Goal: Complete application form

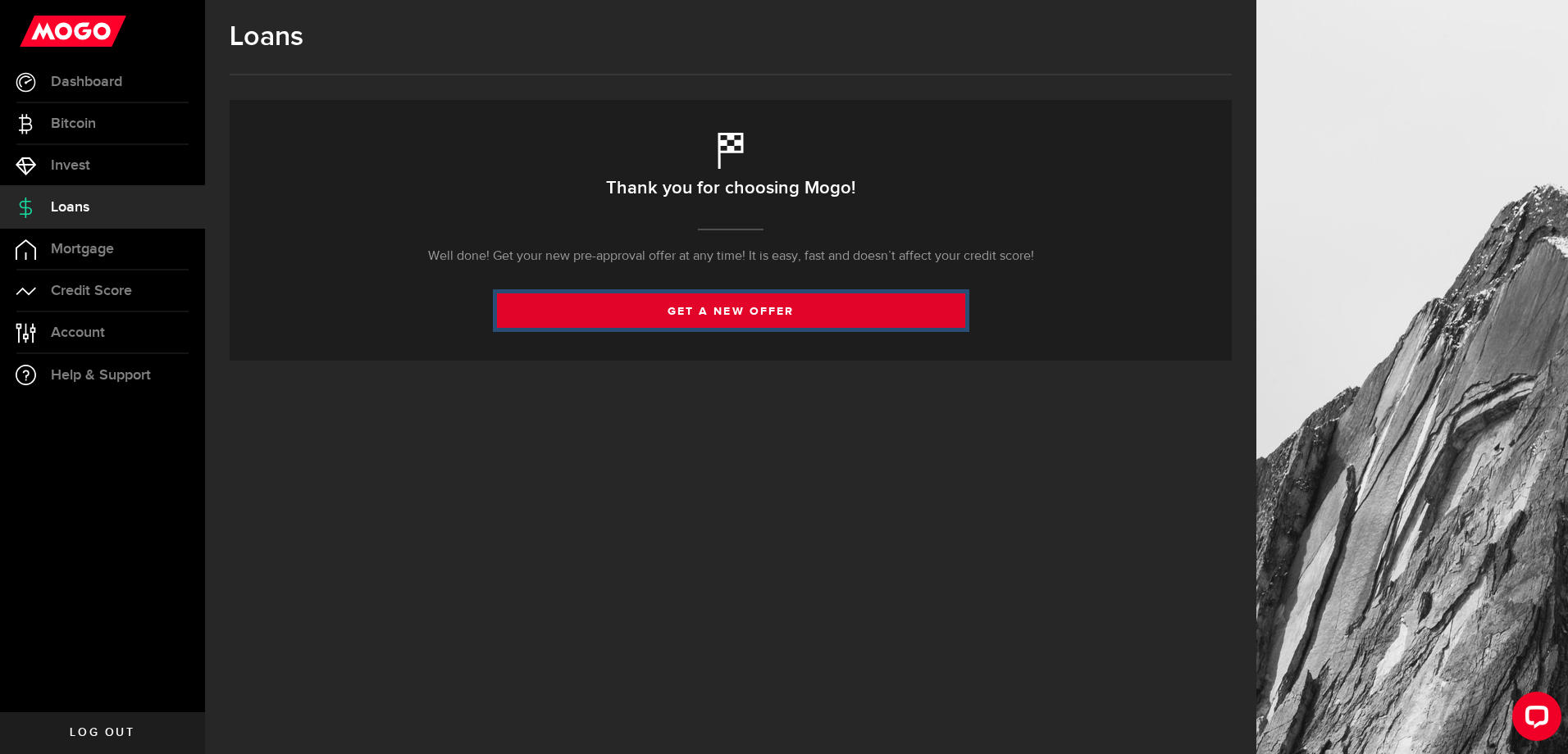
click at [837, 311] on link "get a new offer" at bounding box center [731, 310] width 468 height 34
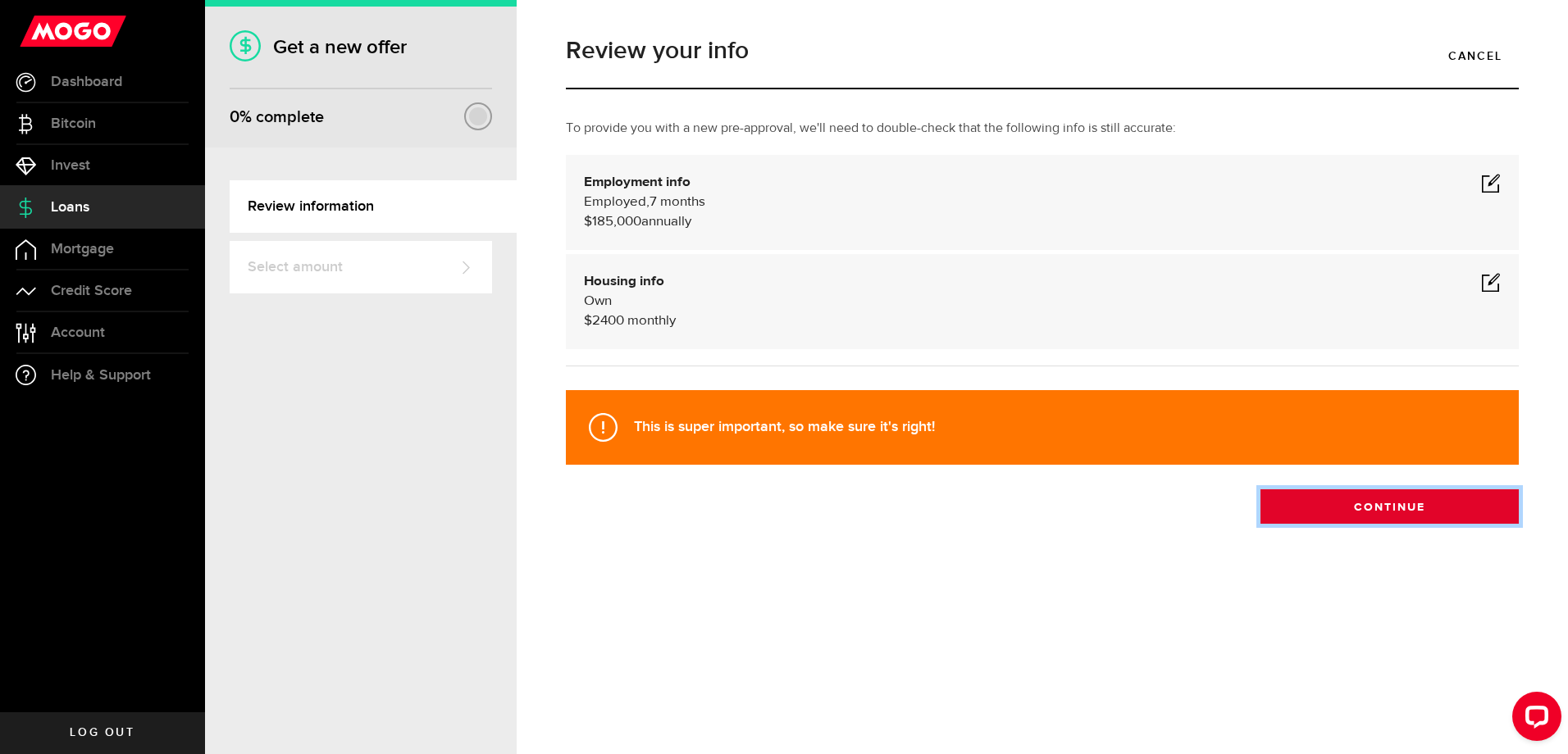
click at [1381, 512] on button "Continue" at bounding box center [1389, 506] width 258 height 34
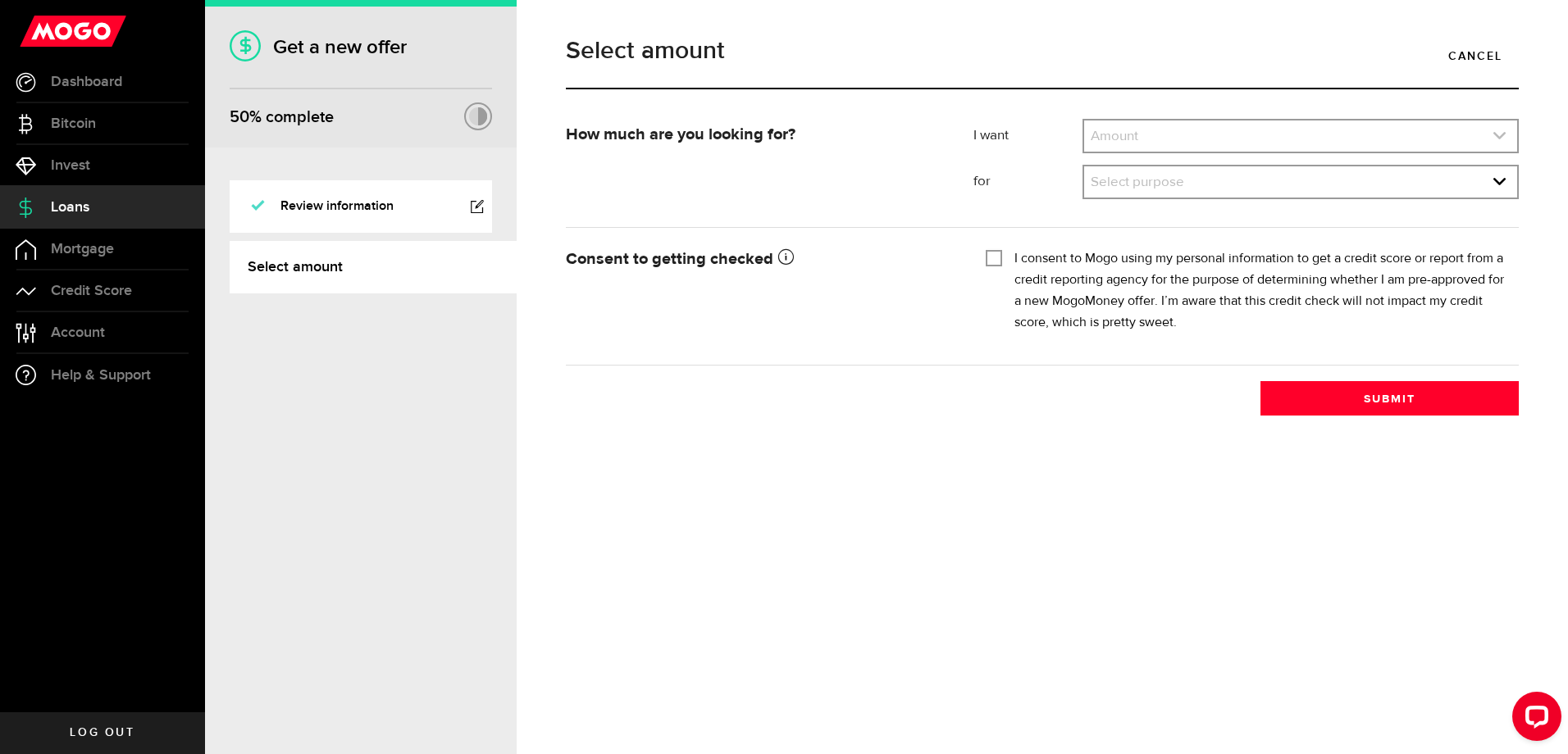
click at [1196, 131] on link "expand select" at bounding box center [1301, 135] width 433 height 31
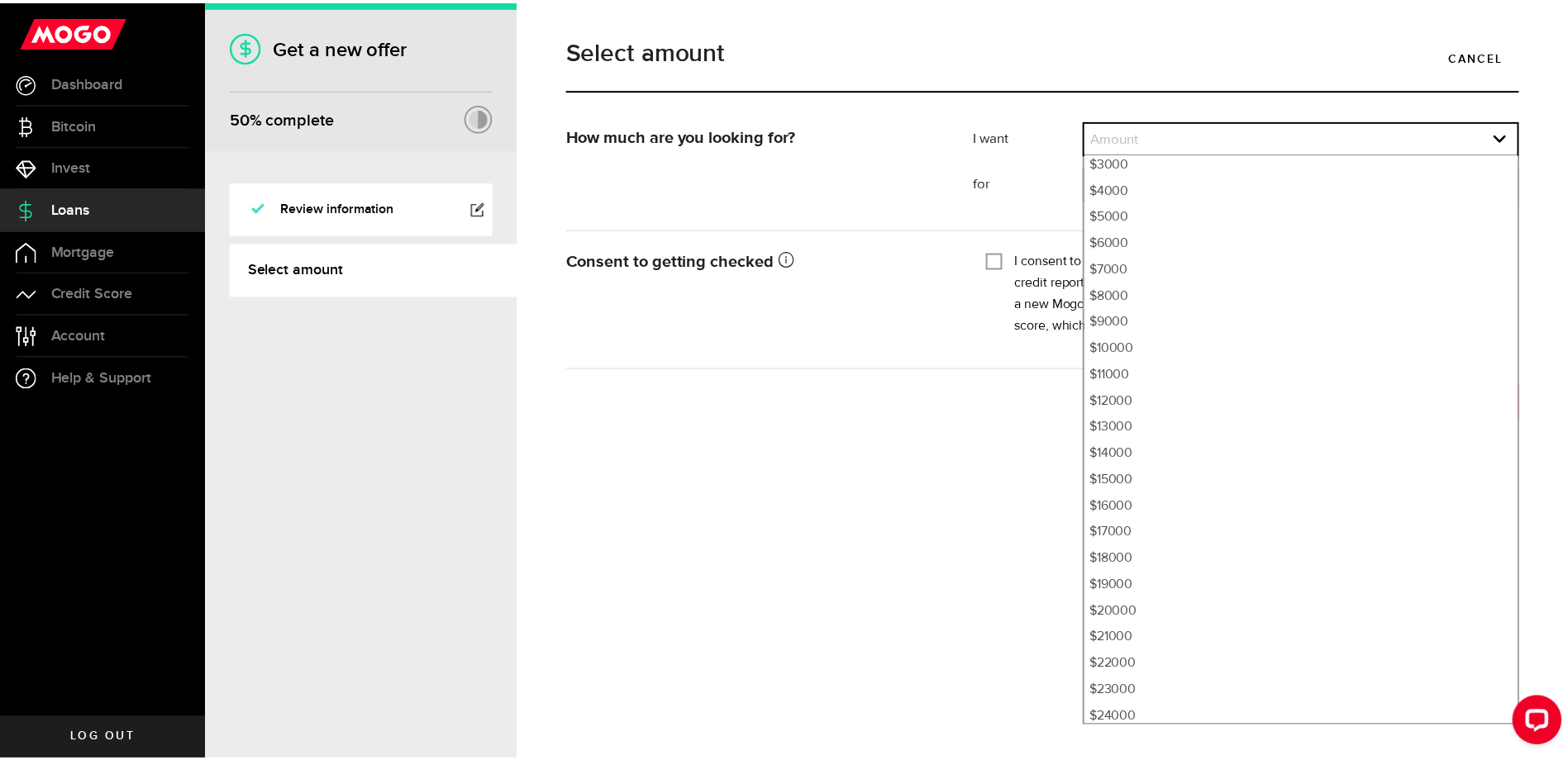
scroll to position [407, 0]
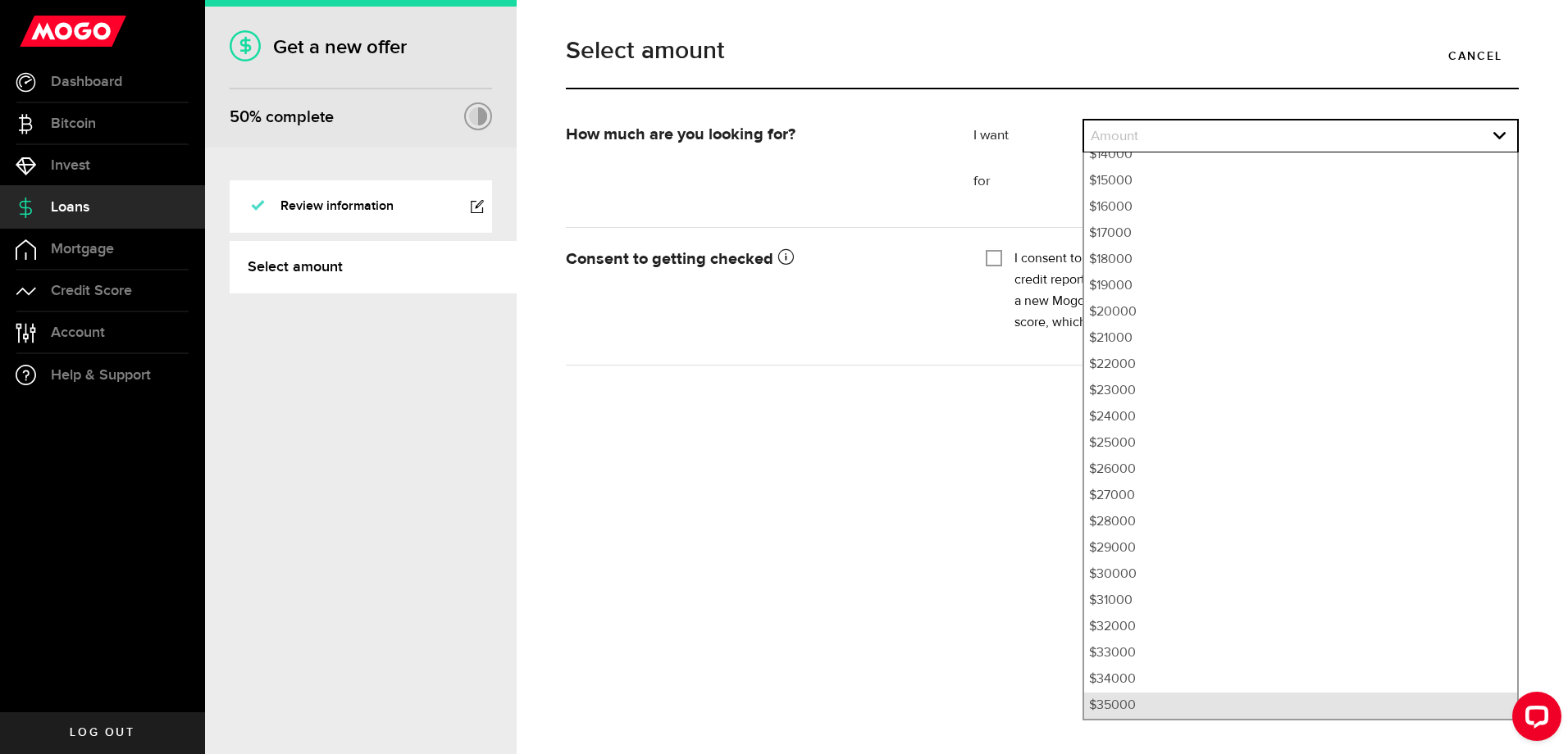
drag, startPoint x: 1155, startPoint y: 710, endPoint x: 1158, endPoint y: 693, distance: 17.3
click at [1155, 711] on li "$35000" at bounding box center [1301, 706] width 433 height 26
select select "35000"
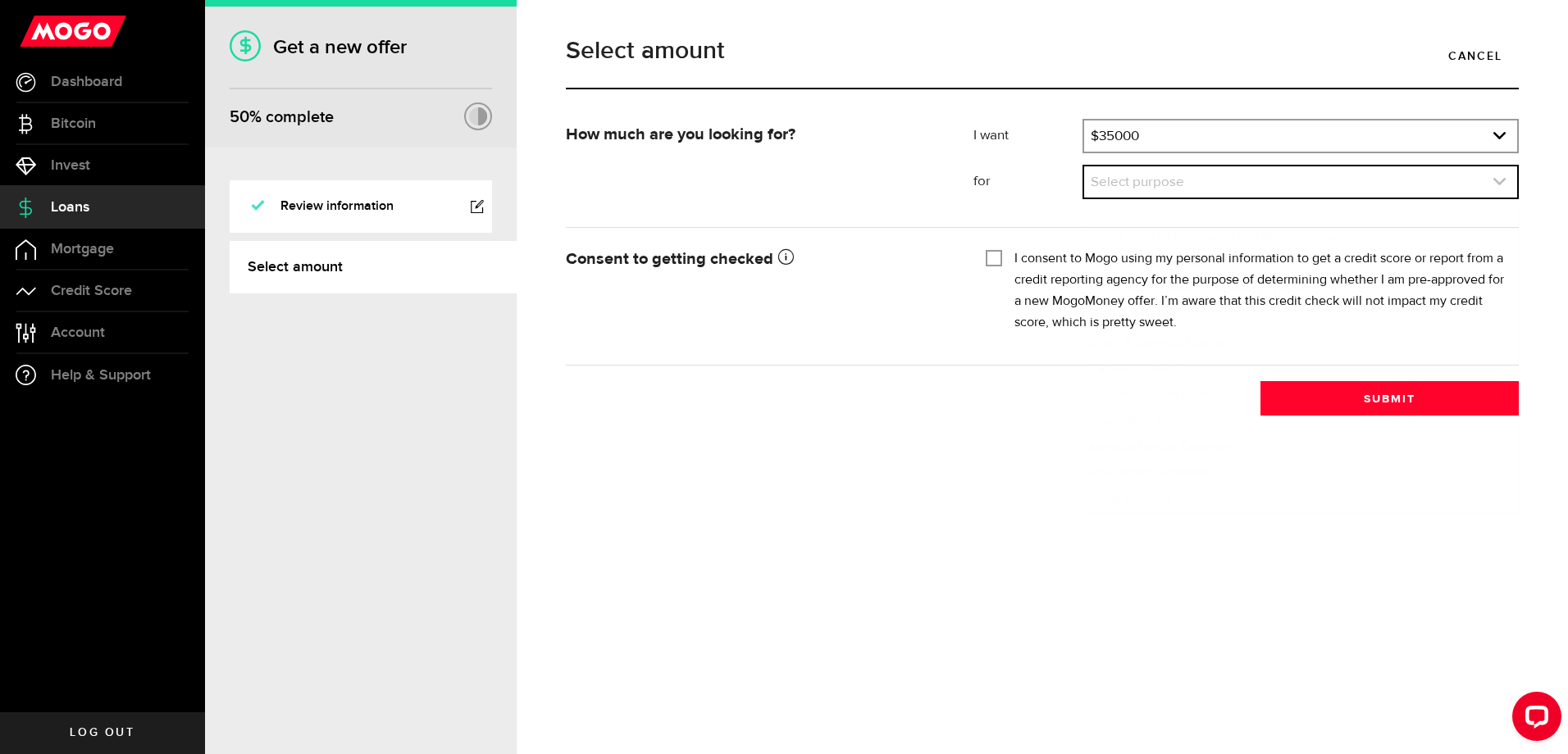
click at [1135, 182] on link "expand select" at bounding box center [1301, 182] width 433 height 31
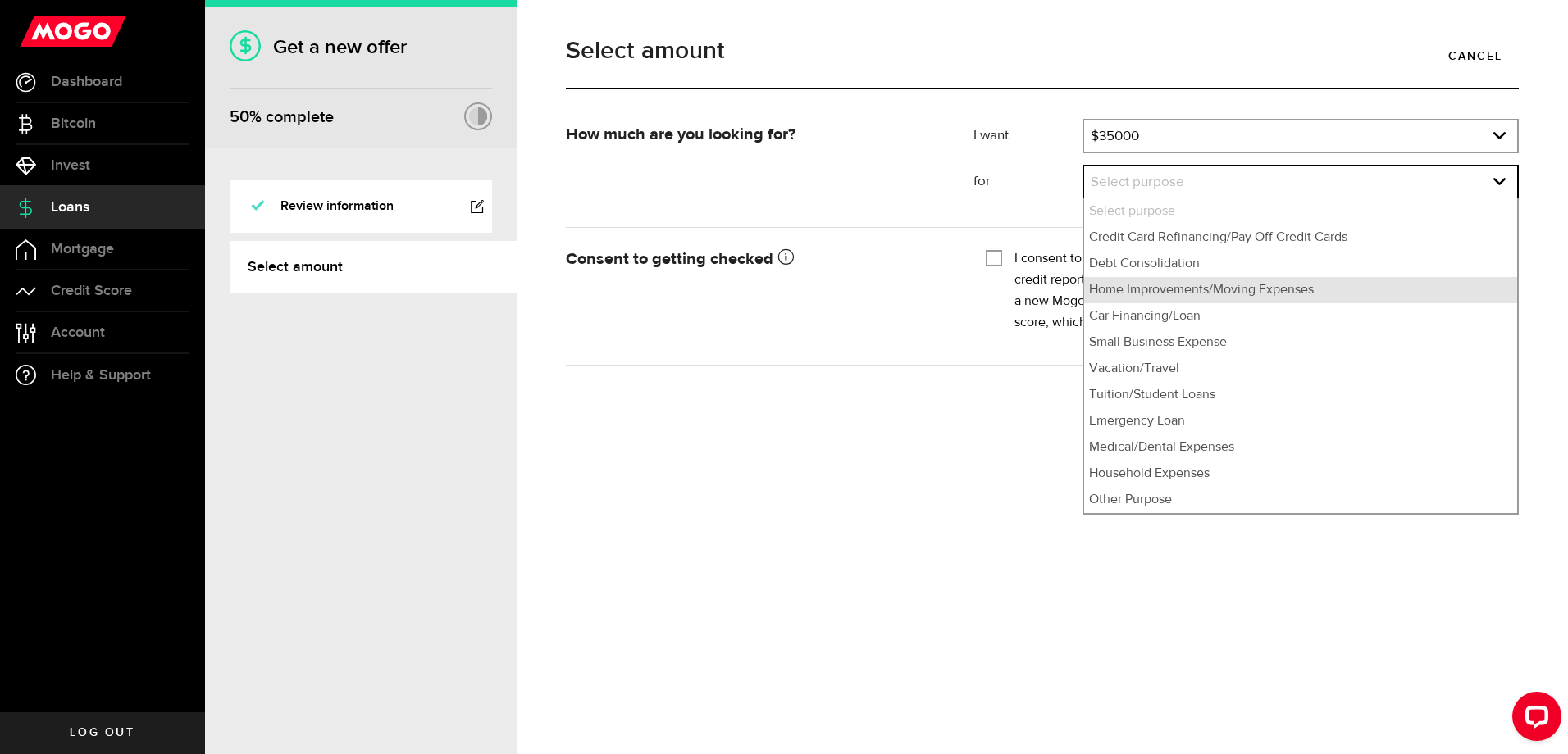
click at [1170, 290] on li "Home Improvements/Moving Expenses" at bounding box center [1301, 290] width 433 height 26
select select "Home Improvements/Moving Expenses"
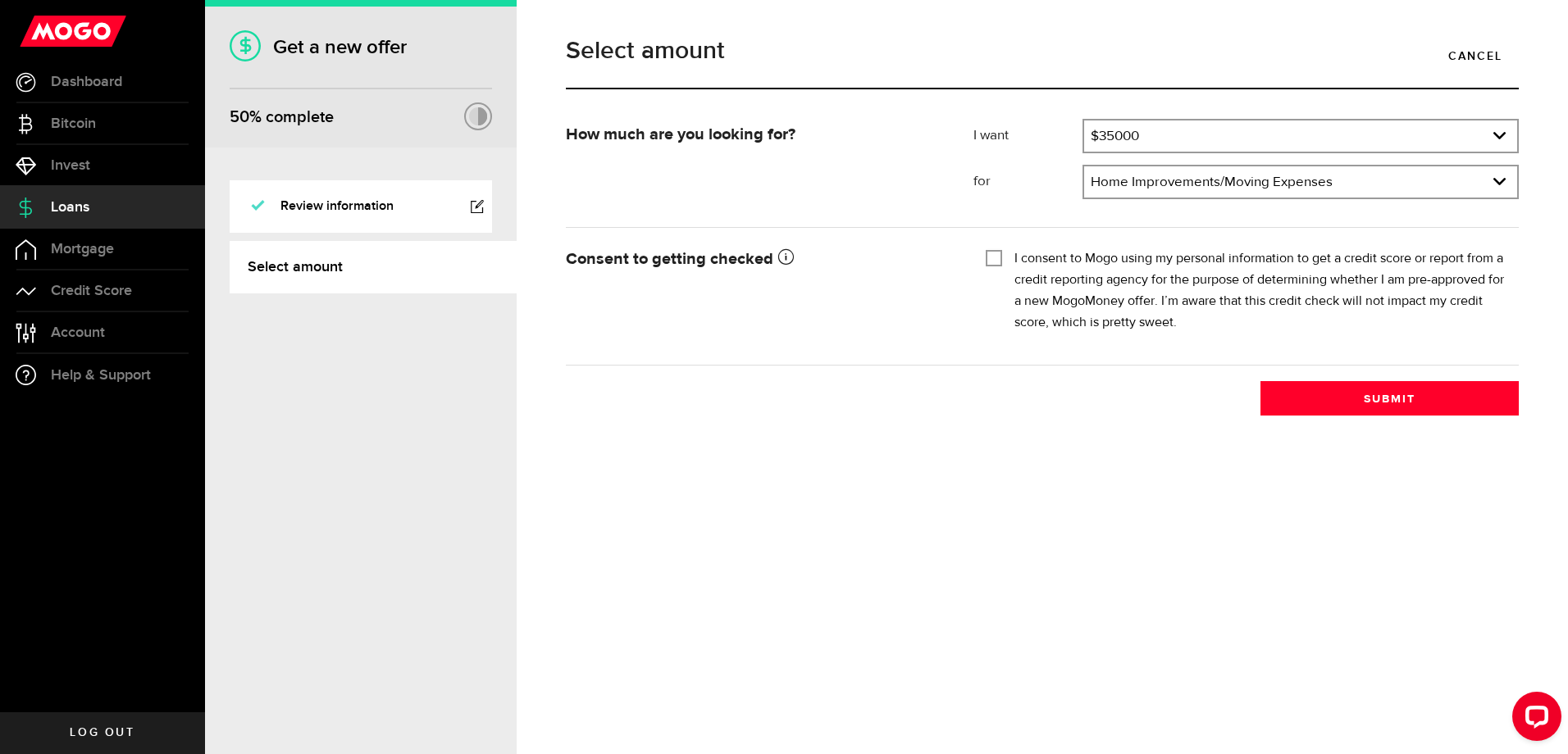
click at [995, 261] on input "I consent to Mogo using my personal information to get a credit score or report…" at bounding box center [994, 257] width 17 height 17
checkbox input "true"
click at [1383, 394] on button "Submit" at bounding box center [1389, 398] width 258 height 34
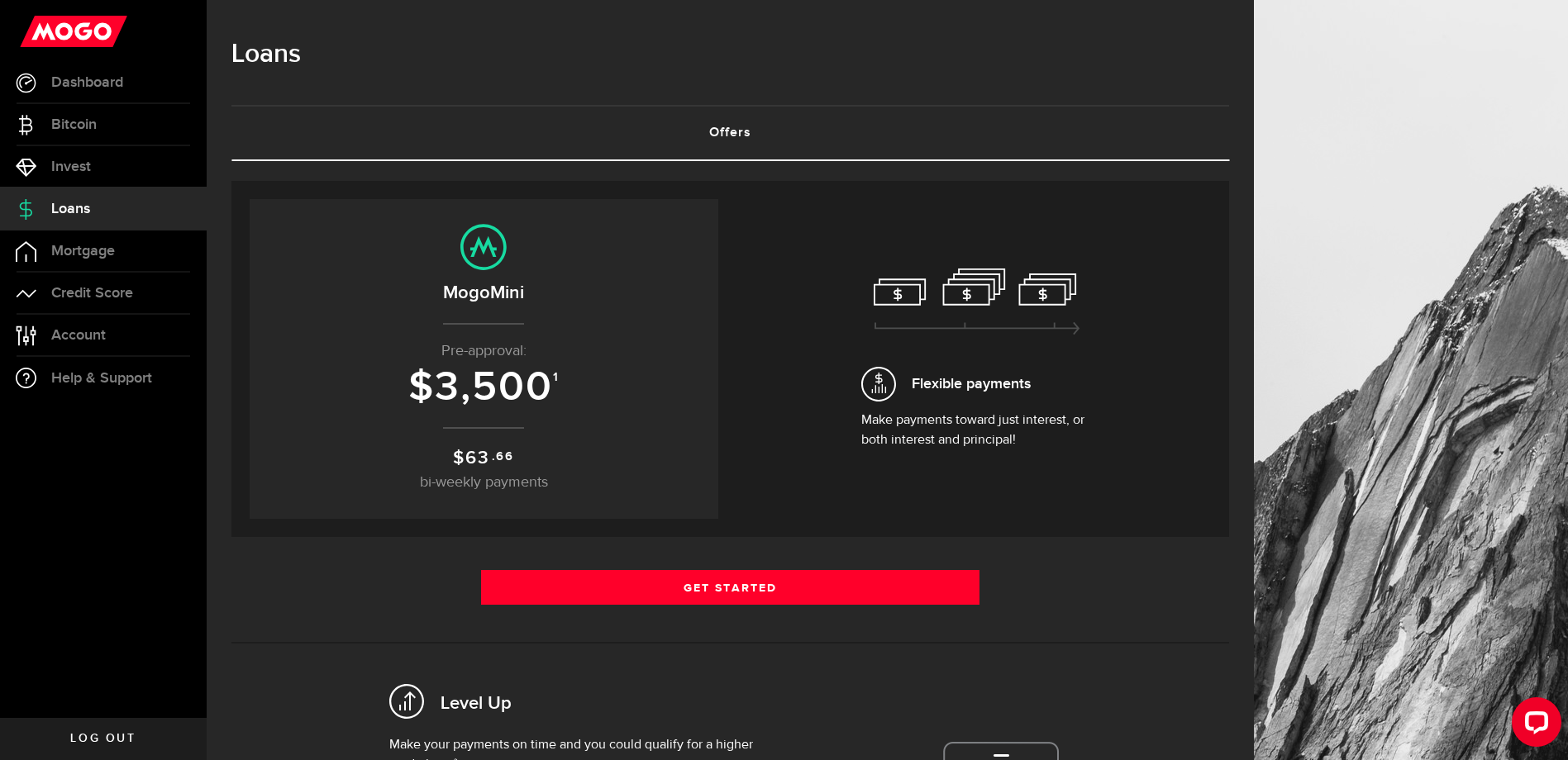
click at [1016, 295] on icon at bounding box center [977, 301] width 206 height 67
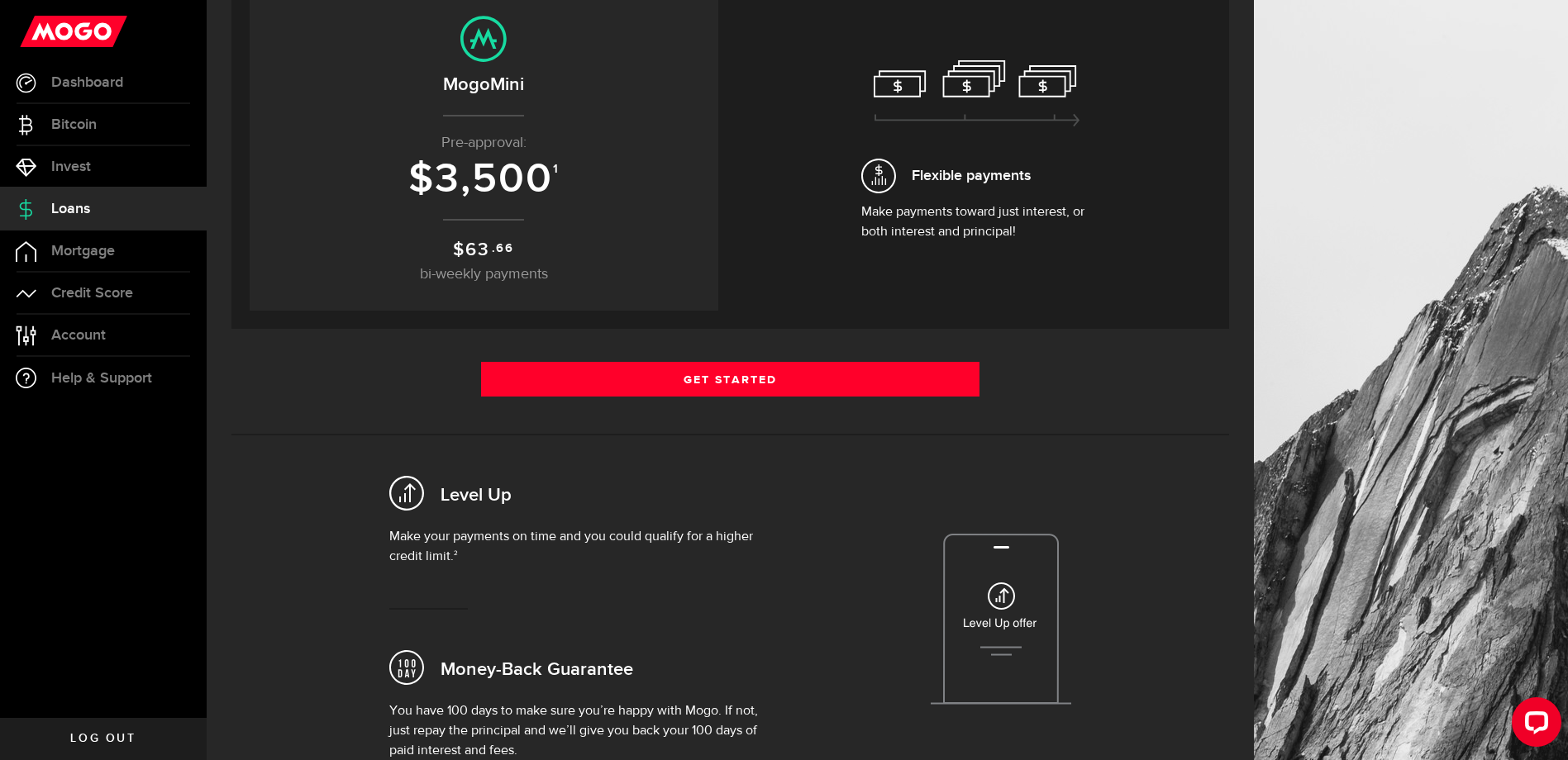
scroll to position [413, 0]
